Goal: Find contact information: Find contact information

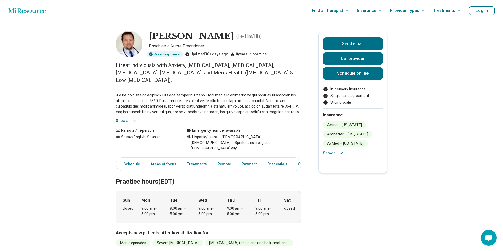
click at [130, 118] on button "Show all" at bounding box center [126, 121] width 21 height 6
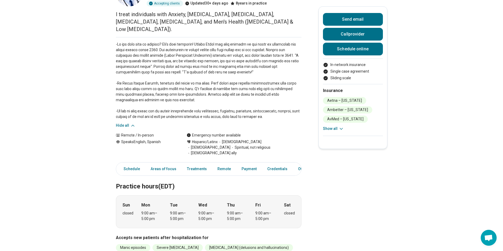
scroll to position [53, 0]
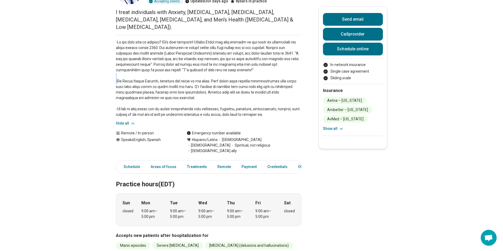
drag, startPoint x: 120, startPoint y: 72, endPoint x: 150, endPoint y: 71, distance: 30.5
click at [150, 71] on p at bounding box center [209, 79] width 186 height 78
drag, startPoint x: 150, startPoint y: 71, endPoint x: 147, endPoint y: 86, distance: 15.7
click at [147, 86] on p at bounding box center [209, 79] width 186 height 78
click at [344, 124] on div "[GEOGRAPHIC_DATA] – [US_STATE] Ambetter – [US_STATE] AvMed – [US_STATE] [GEOGRA…" at bounding box center [353, 114] width 60 height 34
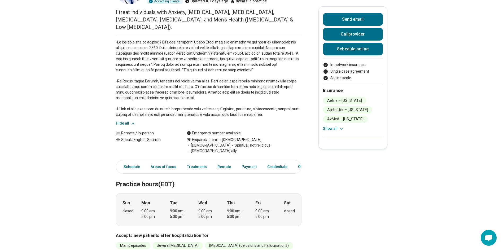
click at [243, 162] on link "Payment" at bounding box center [248, 167] width 21 height 11
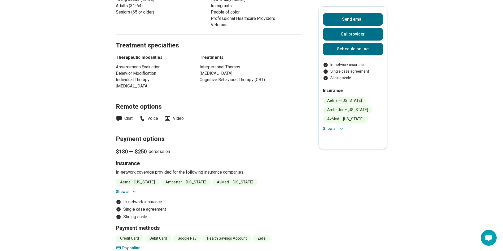
scroll to position [499, 0]
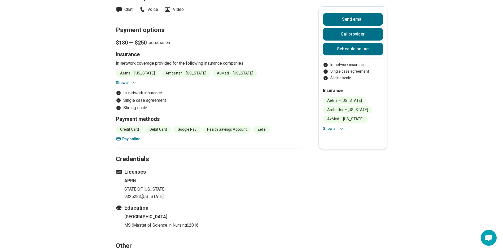
click at [128, 80] on button "Show all" at bounding box center [126, 83] width 21 height 6
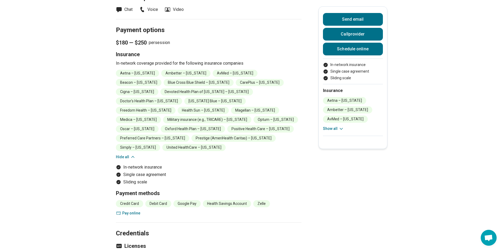
click at [332, 130] on button "Show all" at bounding box center [333, 129] width 21 height 6
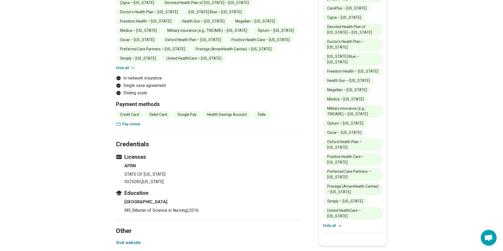
scroll to position [579, 0]
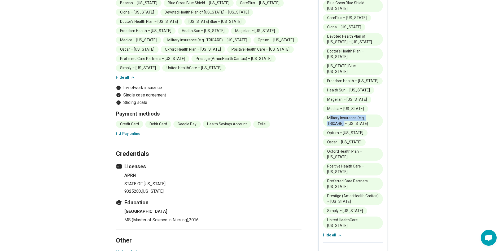
drag, startPoint x: 332, startPoint y: 104, endPoint x: 346, endPoint y: 110, distance: 15.4
click at [346, 115] on li "Military insurance (e.g., TRICARE) – [US_STATE]" at bounding box center [353, 121] width 60 height 13
click at [344, 115] on li "Military insurance (e.g., TRICARE) – [US_STATE]" at bounding box center [353, 121] width 60 height 13
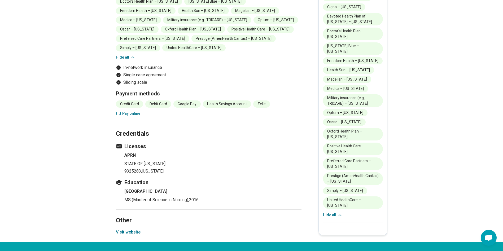
scroll to position [685, 0]
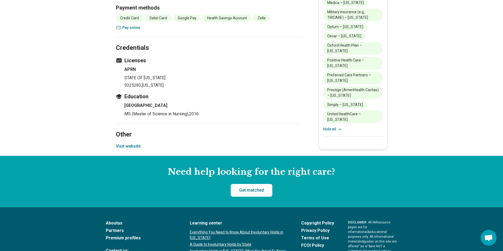
click at [135, 143] on button "Visit website" at bounding box center [128, 146] width 25 height 6
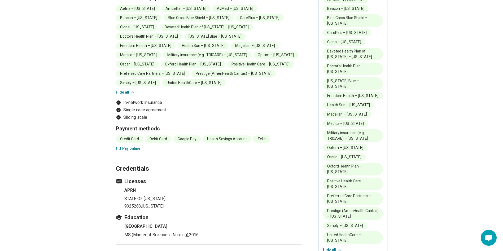
scroll to position [552, 0]
